Goal: Transaction & Acquisition: Subscribe to service/newsletter

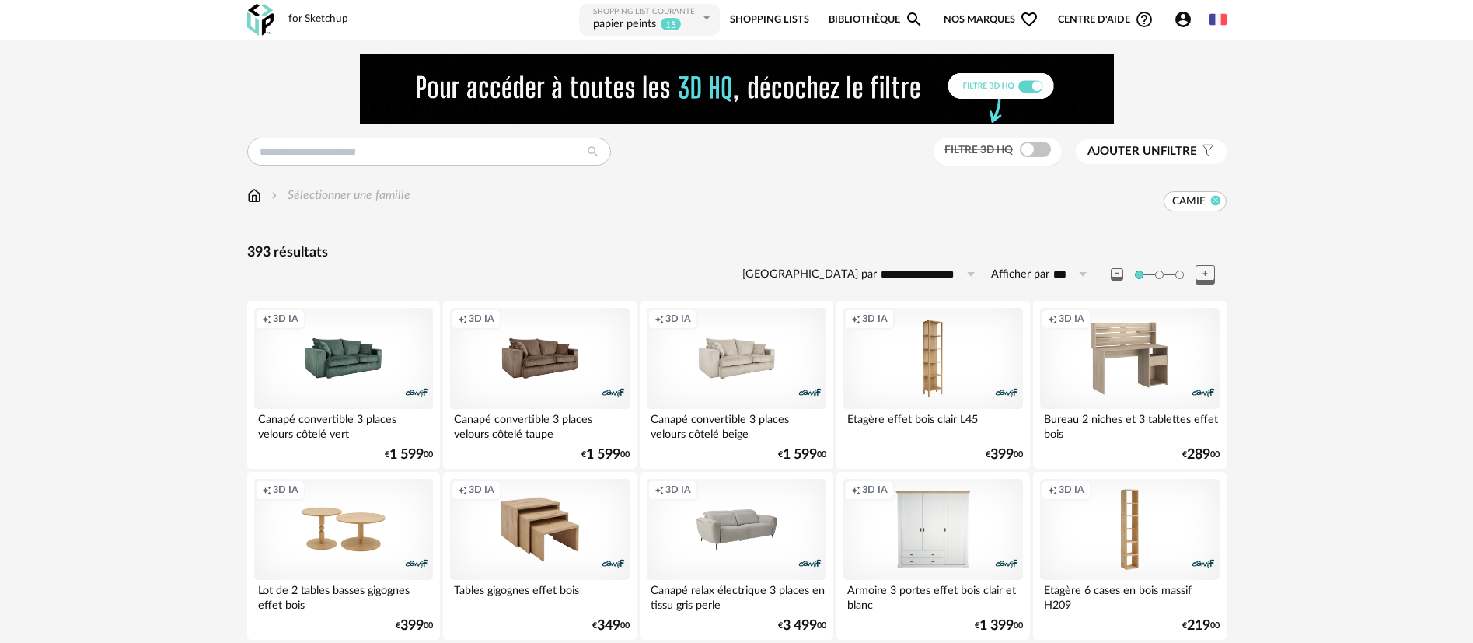
click at [1217, 201] on icon at bounding box center [1215, 200] width 10 height 10
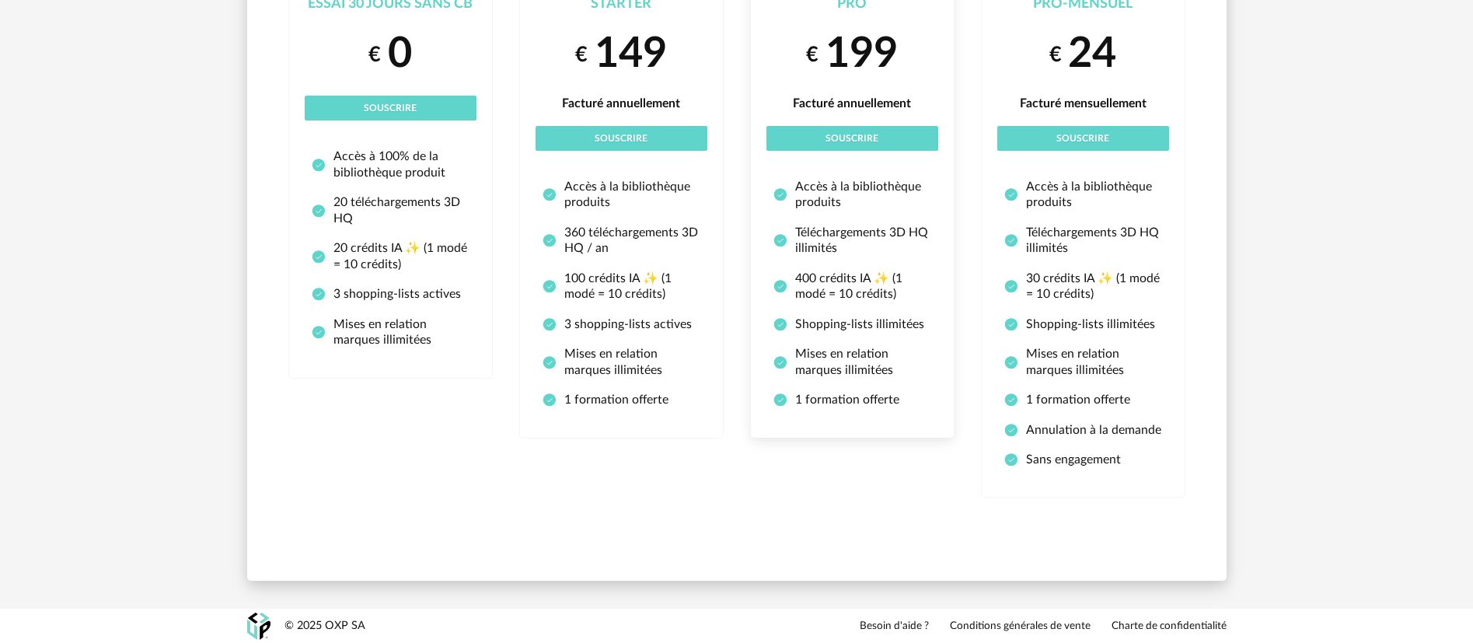
scroll to position [254, 0]
